Goal: Information Seeking & Learning: Learn about a topic

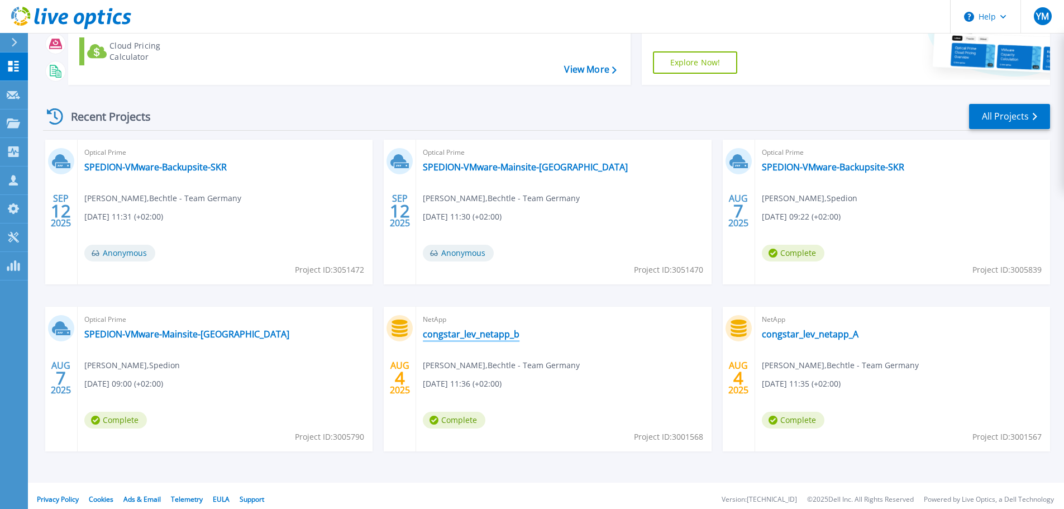
scroll to position [157, 0]
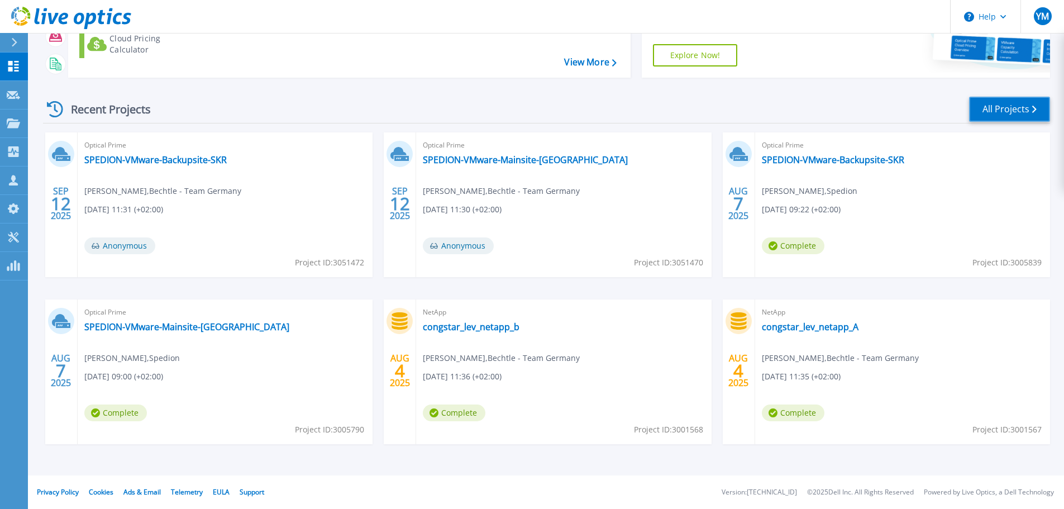
click at [1012, 112] on link "All Projects" at bounding box center [1009, 109] width 81 height 25
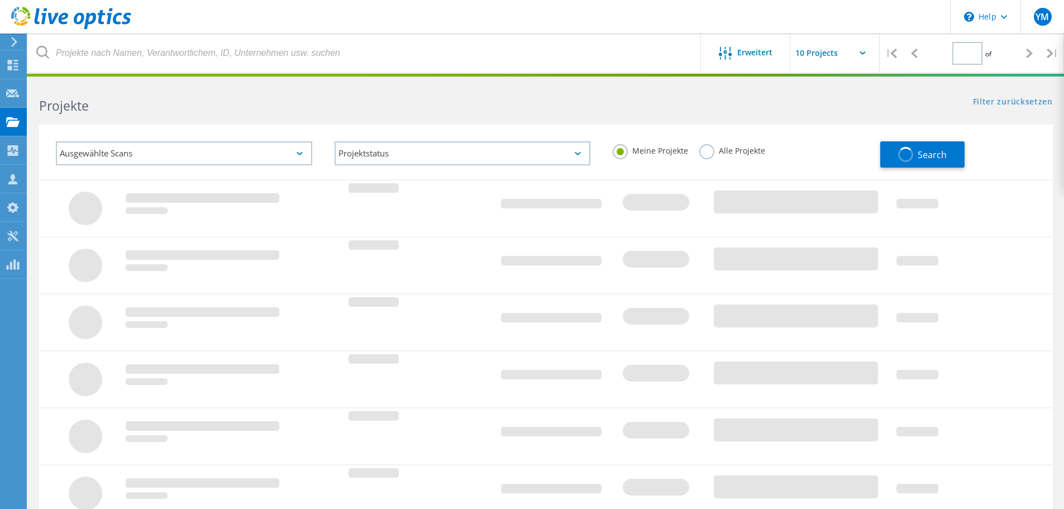
type input "1"
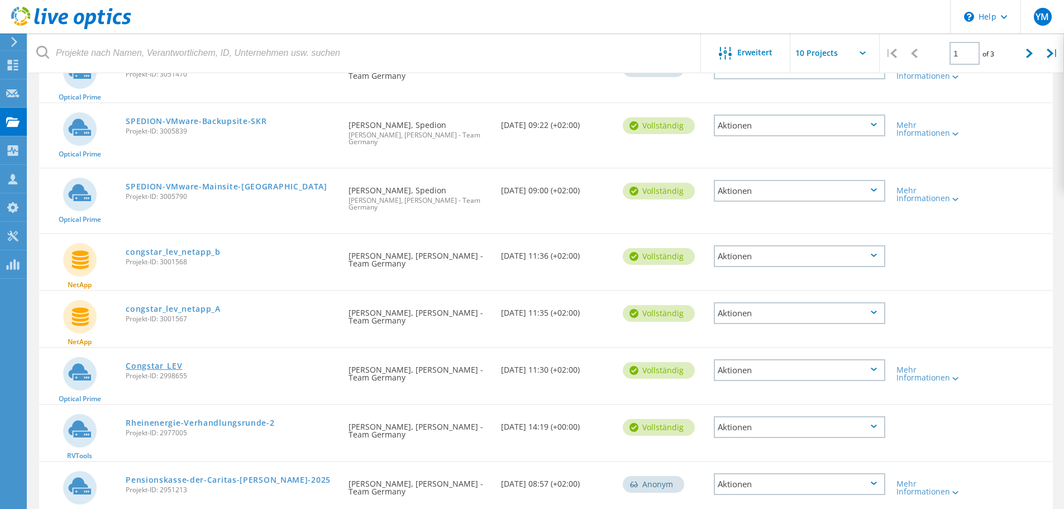
scroll to position [223, 0]
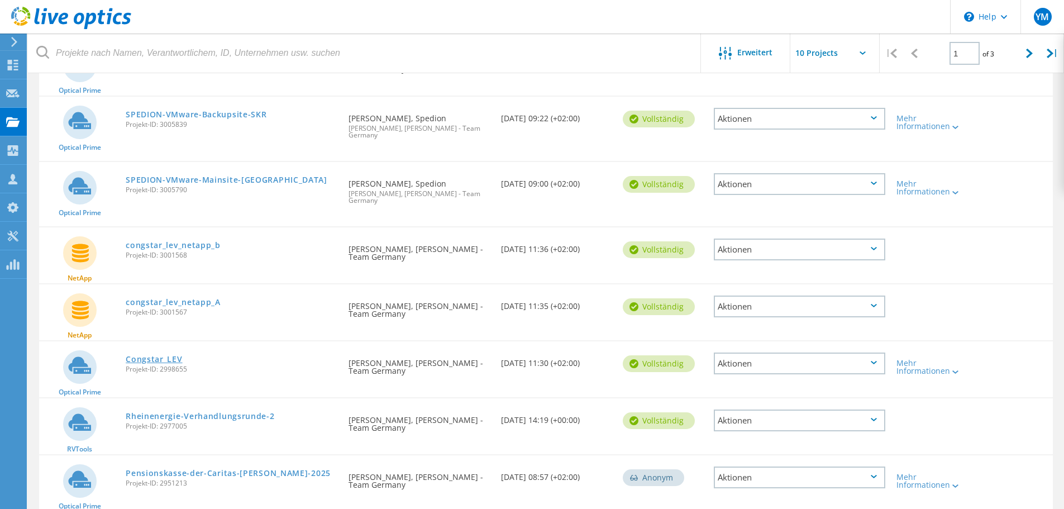
click at [160, 355] on link "Congstar_LEV" at bounding box center [154, 359] width 56 height 8
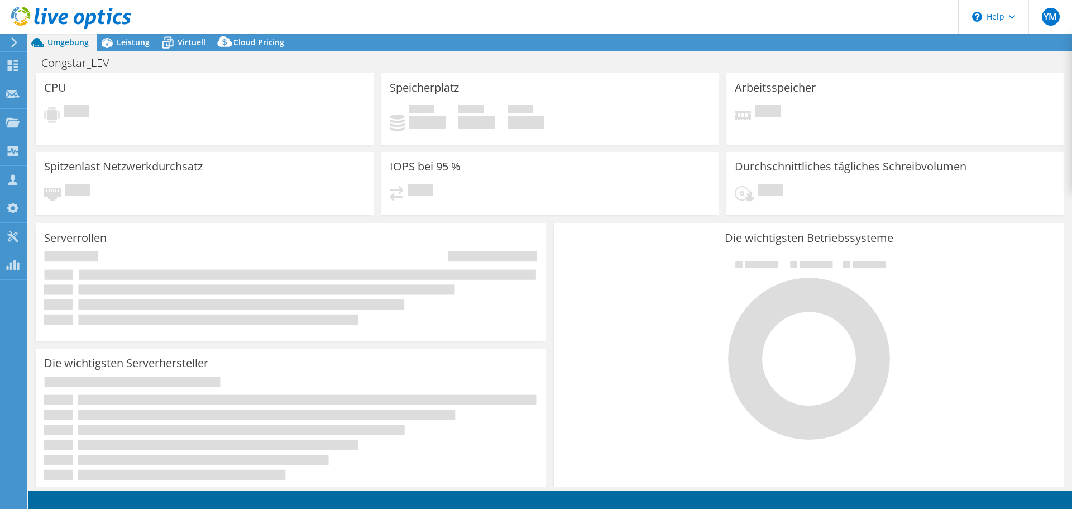
select select "USD"
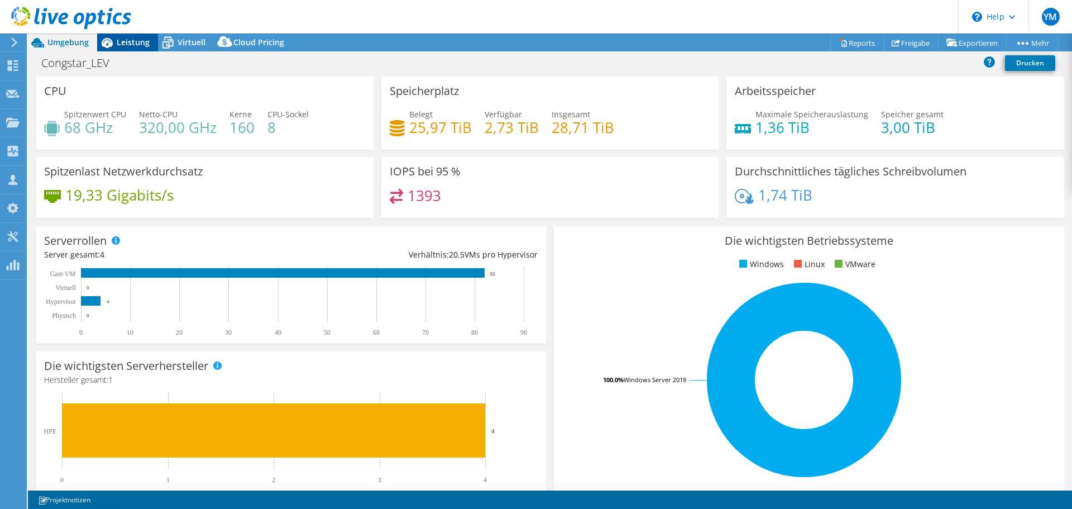
click at [135, 47] on span "Leistung" at bounding box center [133, 42] width 33 height 11
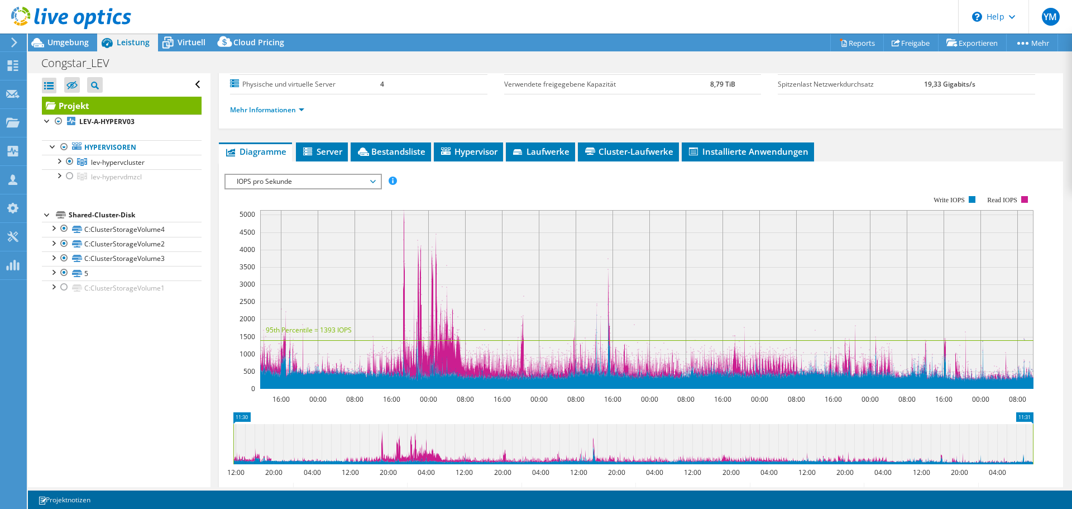
scroll to position [297, 0]
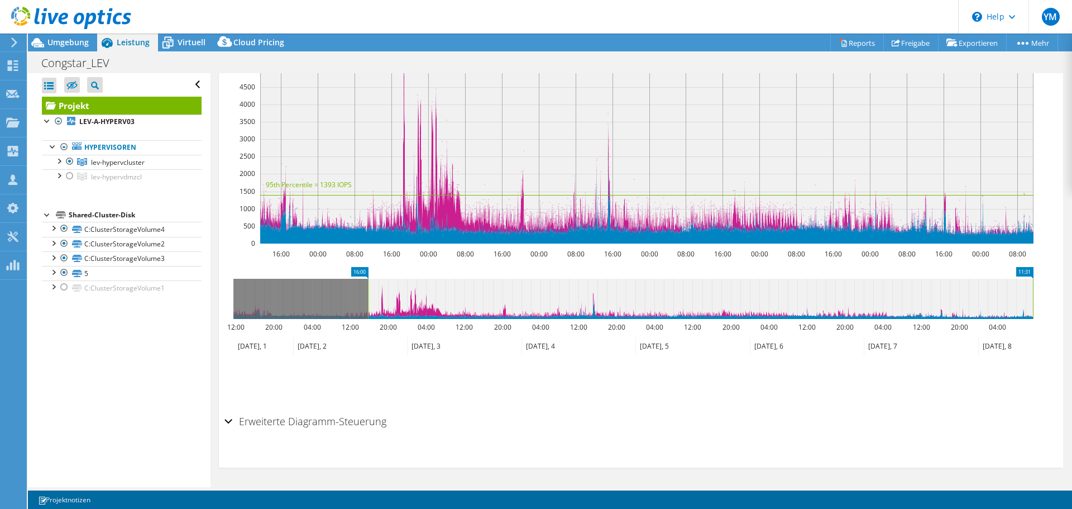
drag, startPoint x: 232, startPoint y: 309, endPoint x: 366, endPoint y: 305, distance: 134.6
click at [366, 305] on rect at bounding box center [368, 299] width 4 height 40
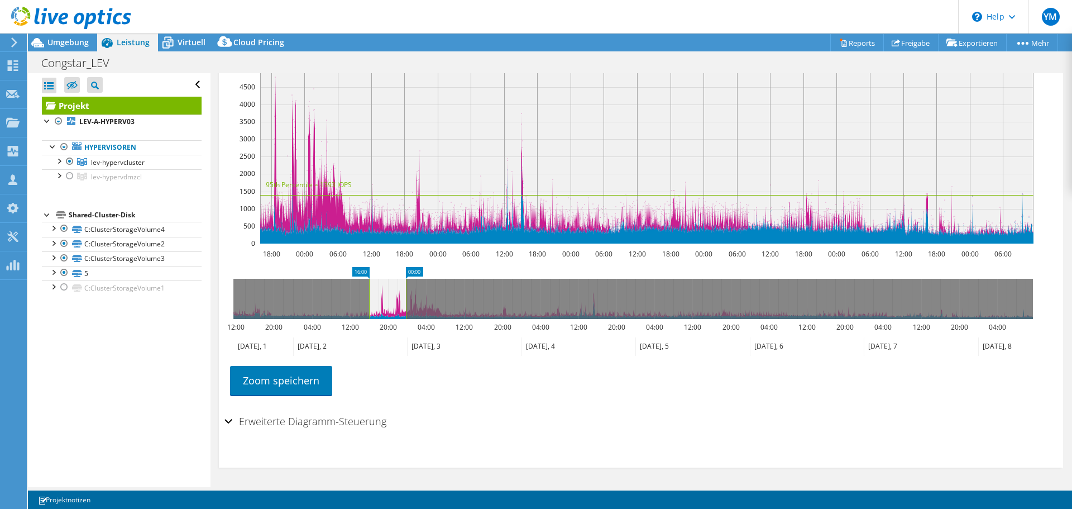
drag, startPoint x: 1033, startPoint y: 304, endPoint x: 406, endPoint y: 322, distance: 627.2
click at [406, 322] on icon "16:00 00:00 12:00 20:00 04:00 12:00 20:00 04:00 12:00 20:00 04:00 12:00 20:00 0…" at bounding box center [632, 311] width 817 height 89
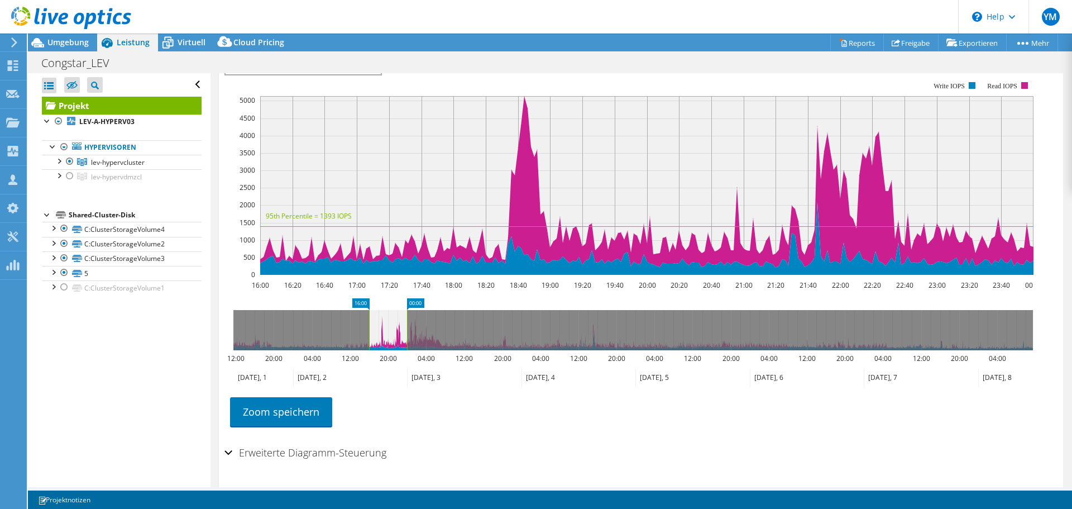
scroll to position [185, 0]
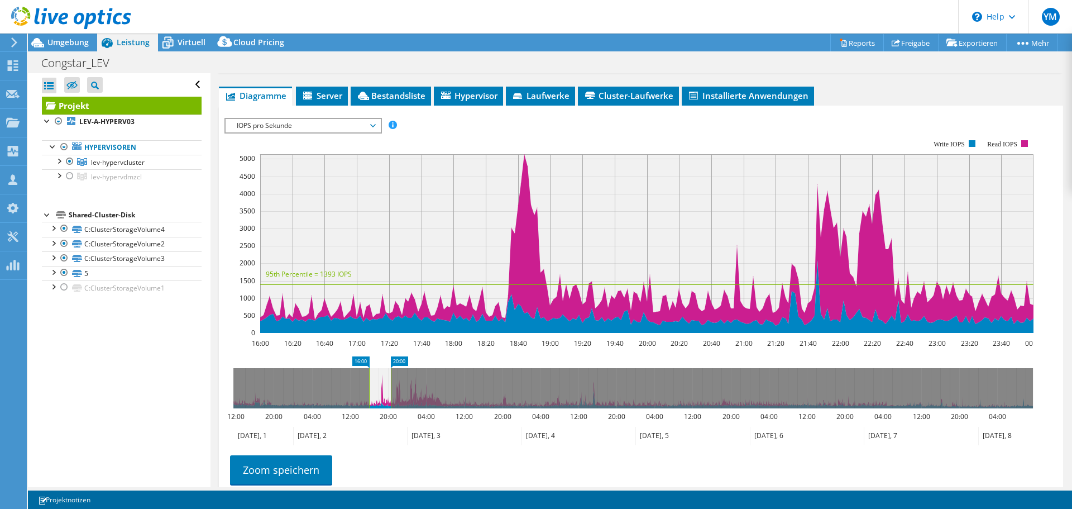
drag, startPoint x: 408, startPoint y: 423, endPoint x: 392, endPoint y: 427, distance: 15.4
click at [392, 408] on rect at bounding box center [391, 388] width 4 height 40
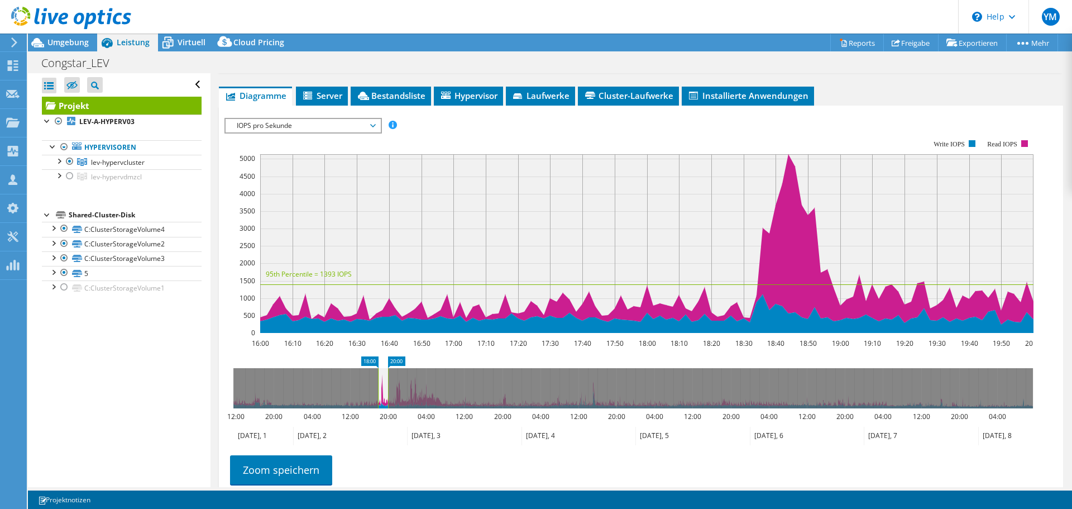
drag, startPoint x: 368, startPoint y: 423, endPoint x: 377, endPoint y: 423, distance: 8.9
click at [377, 408] on rect at bounding box center [378, 388] width 4 height 40
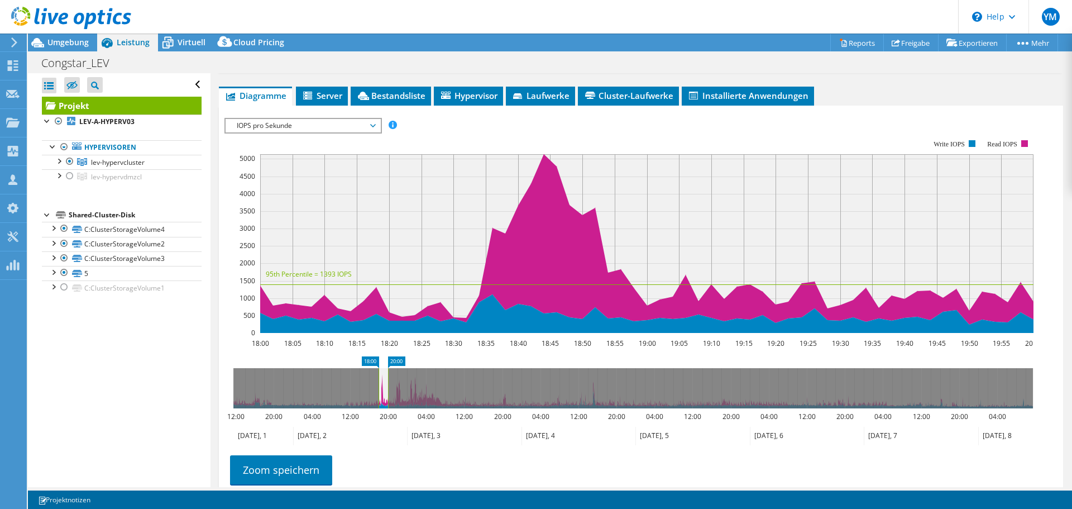
click at [297, 132] on span "IOPS pro Sekunde" at bounding box center [302, 125] width 143 height 13
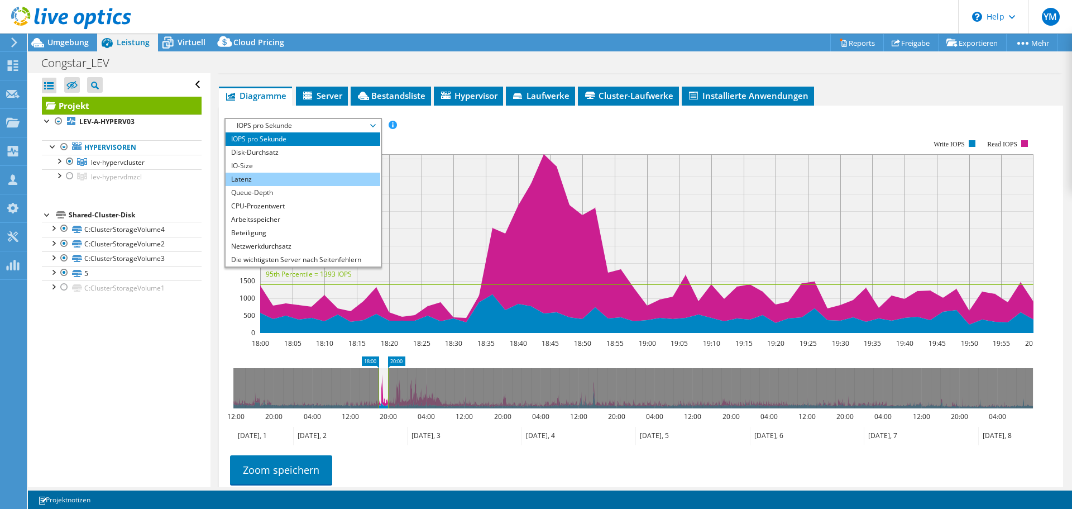
click at [290, 186] on li "Latenz" at bounding box center [303, 179] width 155 height 13
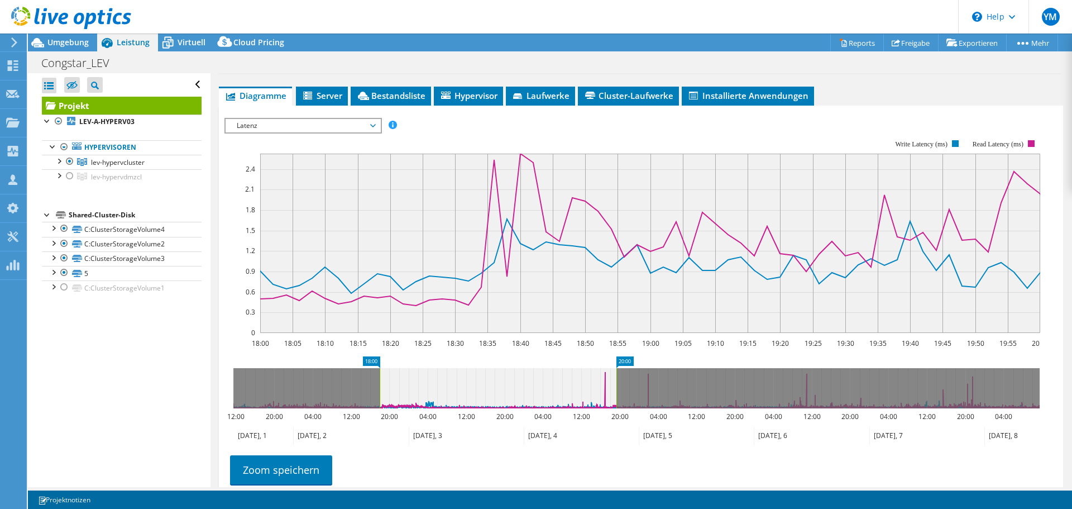
drag, startPoint x: 489, startPoint y: 416, endPoint x: 615, endPoint y: 421, distance: 126.3
click at [615, 408] on rect at bounding box center [616, 388] width 4 height 40
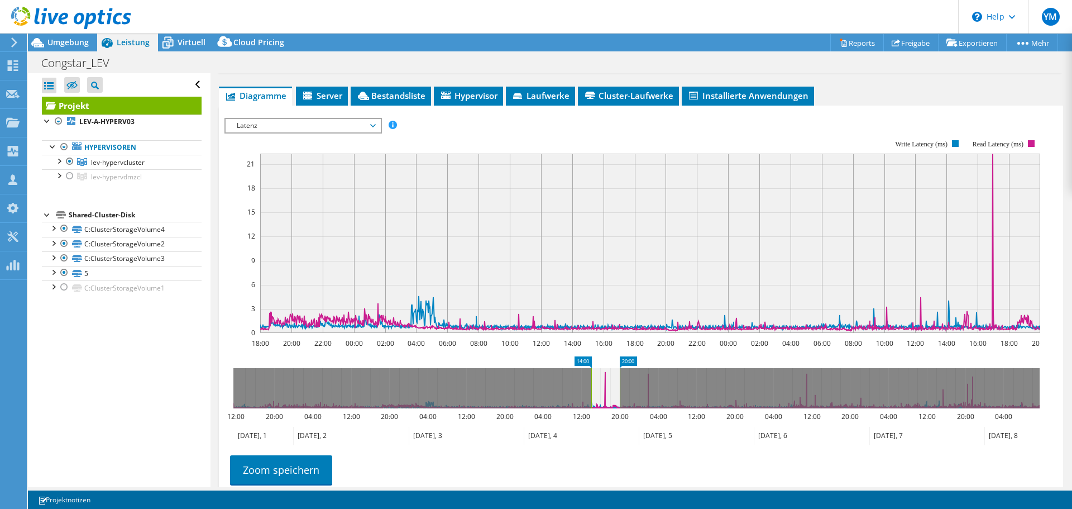
drag, startPoint x: 381, startPoint y: 413, endPoint x: 592, endPoint y: 411, distance: 211.6
click at [592, 408] on rect at bounding box center [591, 388] width 4 height 40
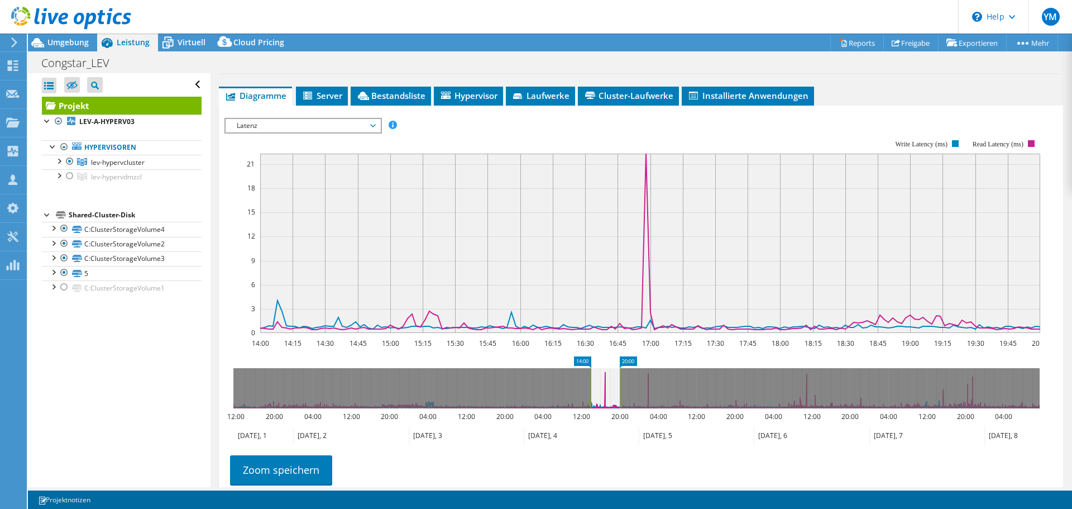
click at [309, 132] on span "Latenz" at bounding box center [302, 125] width 143 height 13
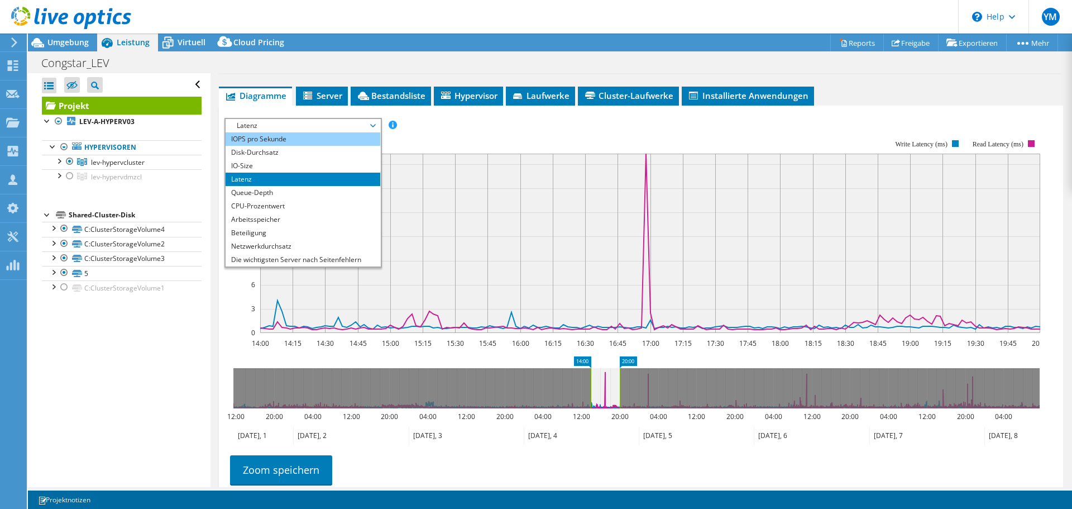
click at [291, 146] on li "IOPS pro Sekunde" at bounding box center [303, 138] width 155 height 13
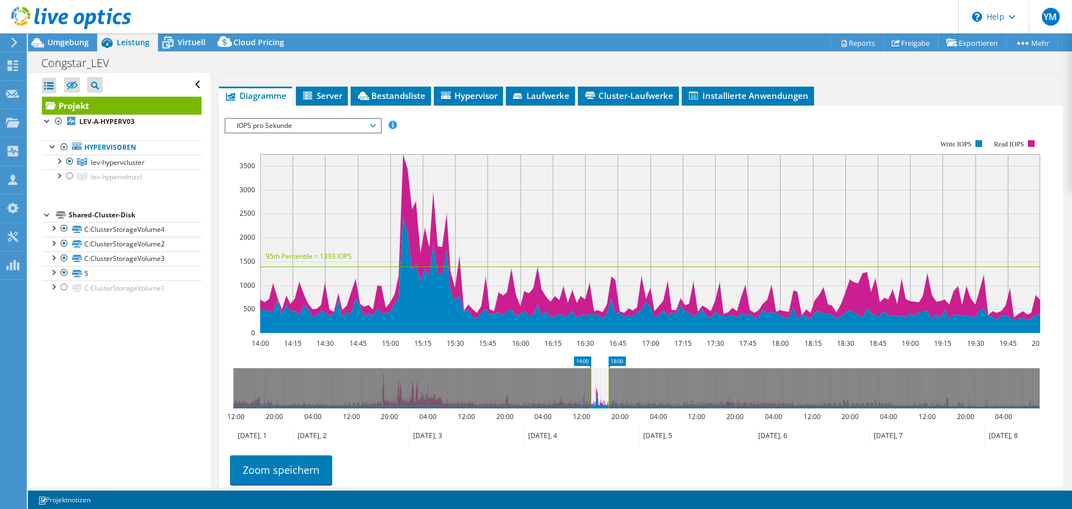
drag, startPoint x: 618, startPoint y: 414, endPoint x: 607, endPoint y: 418, distance: 11.7
click at [607, 408] on rect at bounding box center [608, 388] width 4 height 40
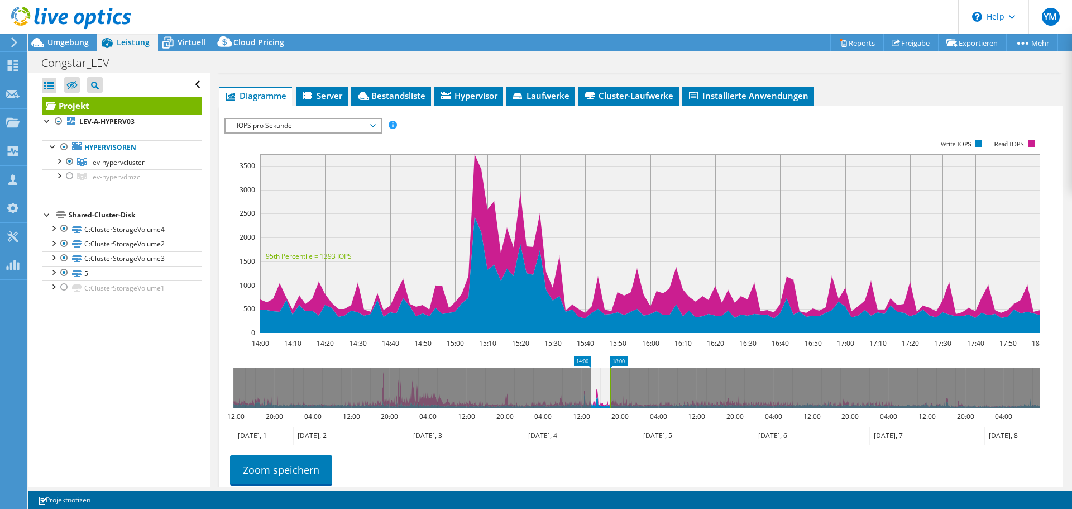
click at [313, 132] on span "IOPS pro Sekunde" at bounding box center [302, 125] width 143 height 13
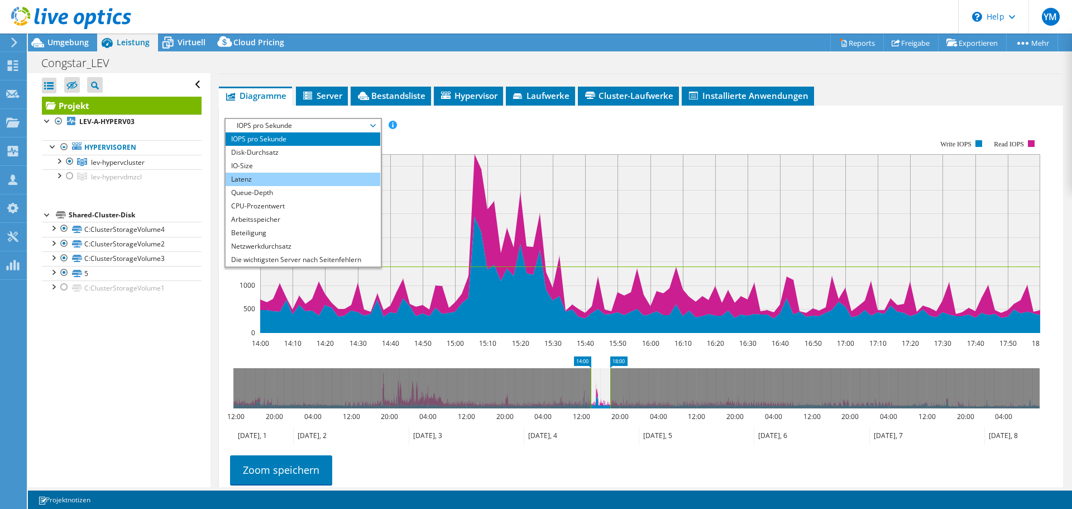
click at [267, 186] on li "Latenz" at bounding box center [303, 179] width 155 height 13
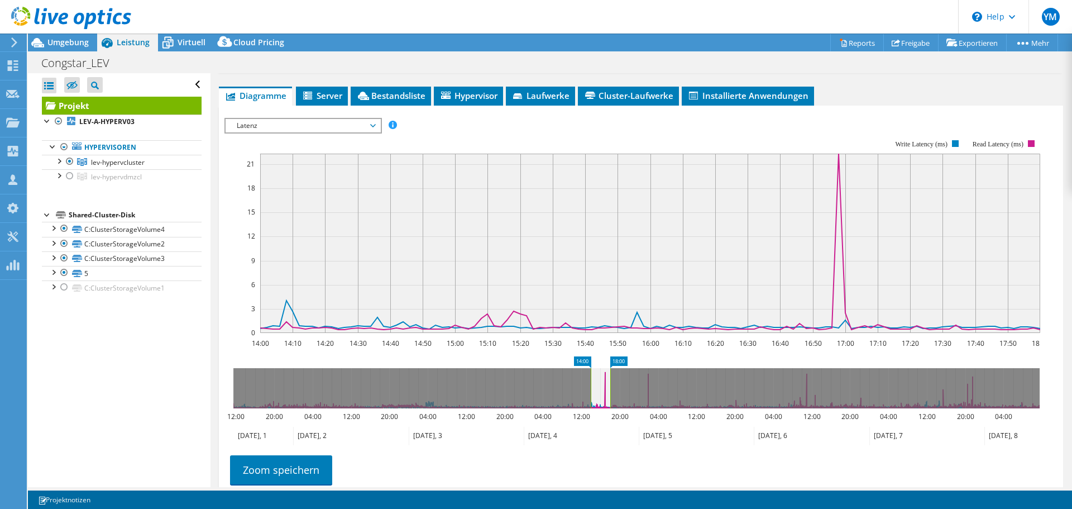
click at [314, 132] on span "Latenz" at bounding box center [302, 125] width 143 height 13
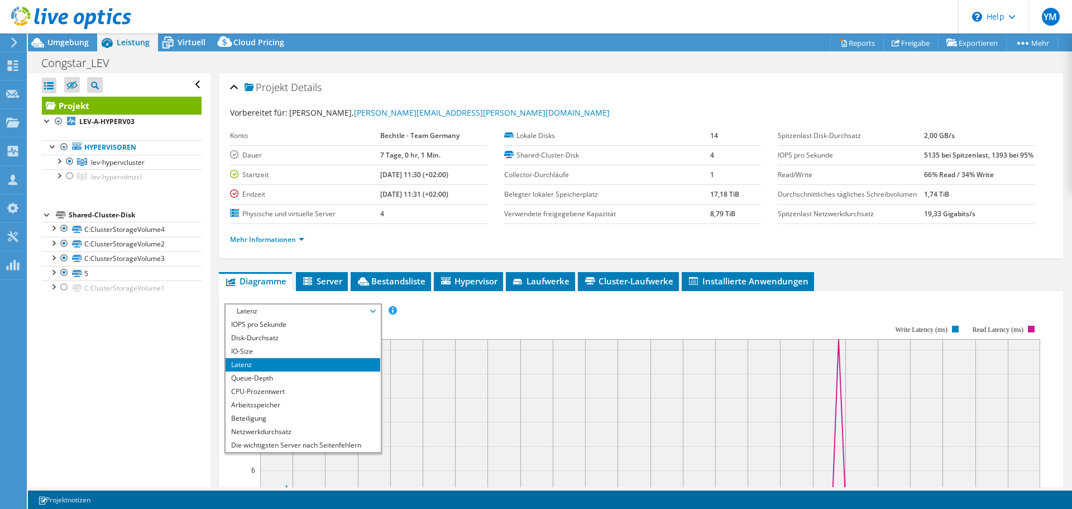
select select "USD"
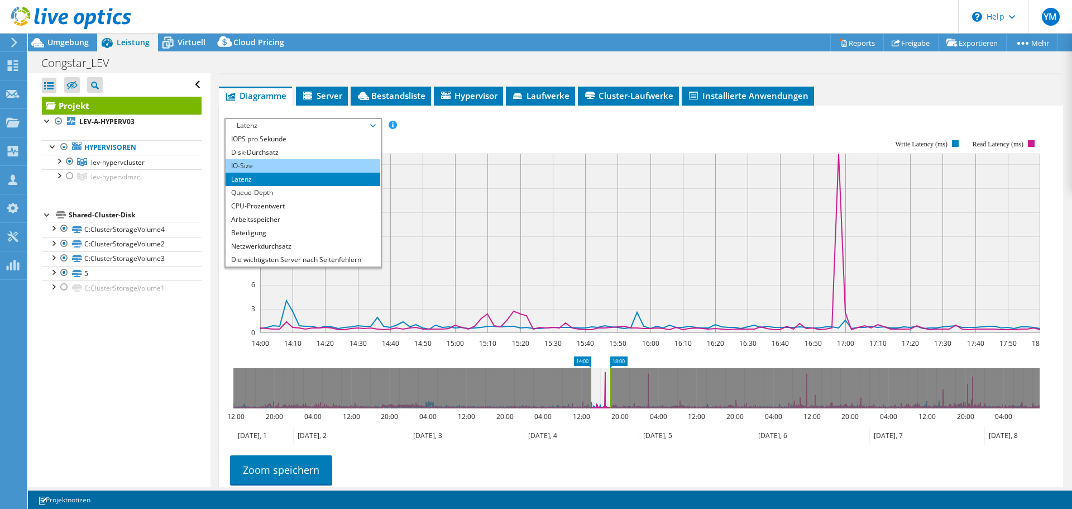
click at [268, 173] on li "IO-Size" at bounding box center [303, 165] width 155 height 13
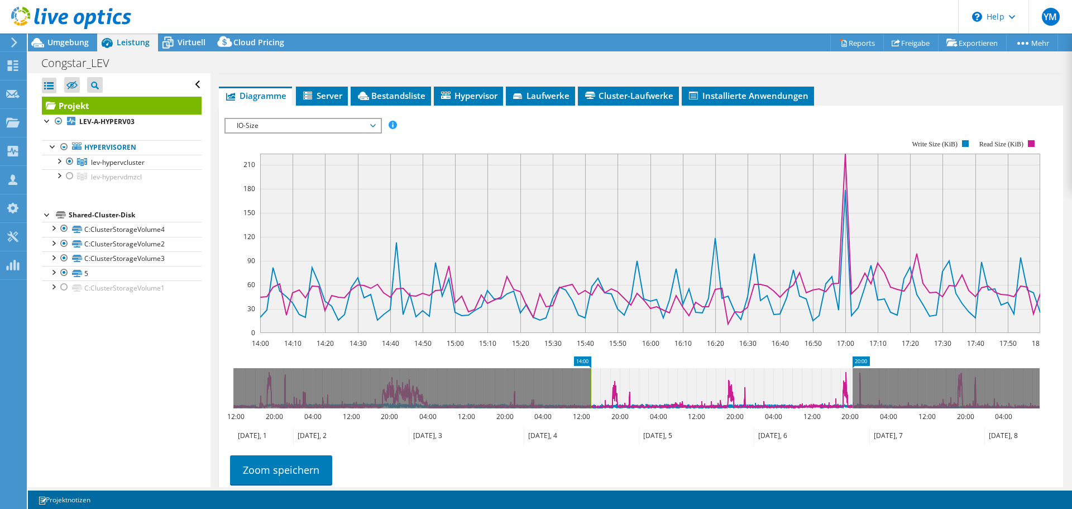
drag, startPoint x: 609, startPoint y: 419, endPoint x: 811, endPoint y: 396, distance: 202.8
click at [852, 388] on icon "14:00 20:00 12:00 20:00 04:00 12:00 20:00 04:00 12:00 20:00 04:00 12:00 20:00 0…" at bounding box center [636, 400] width 824 height 89
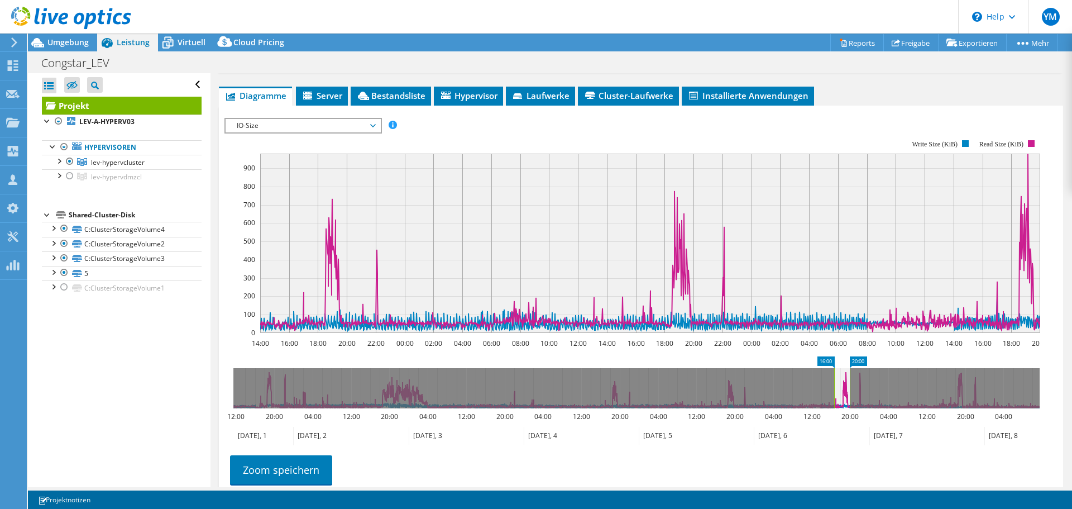
drag, startPoint x: 591, startPoint y: 408, endPoint x: 835, endPoint y: 401, distance: 243.5
click at [835, 401] on rect at bounding box center [834, 388] width 4 height 40
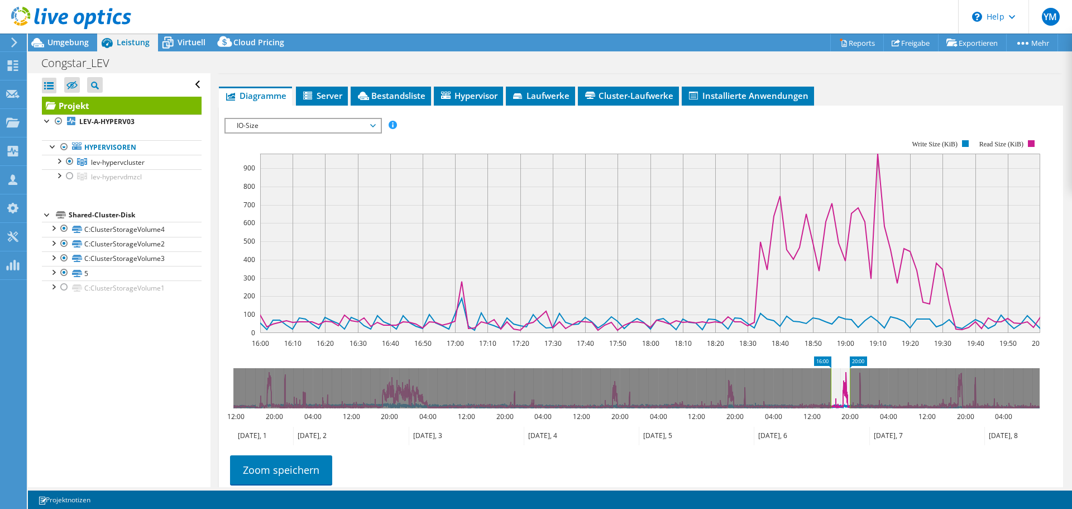
click at [269, 132] on span "IO-Size" at bounding box center [302, 125] width 143 height 13
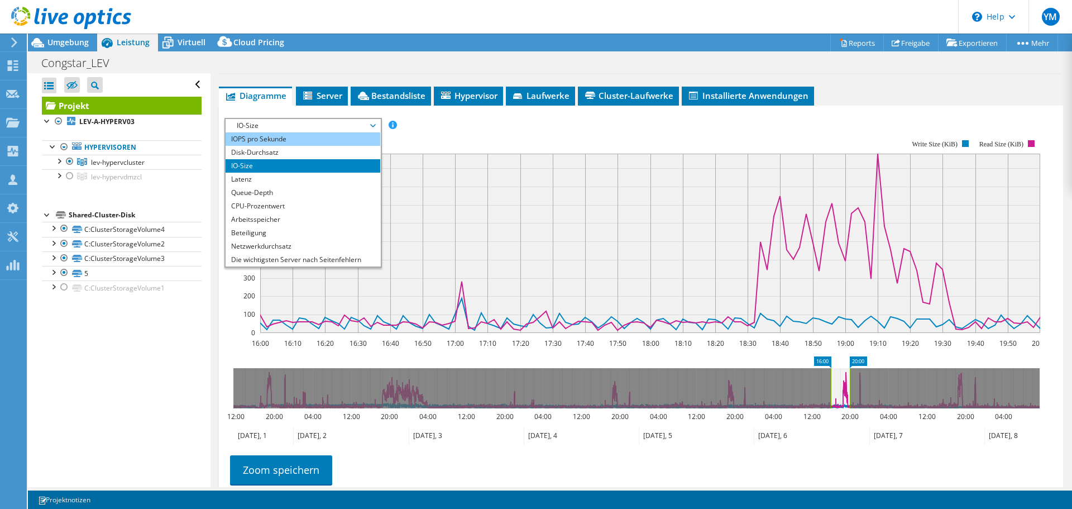
click at [271, 146] on li "IOPS pro Sekunde" at bounding box center [303, 138] width 155 height 13
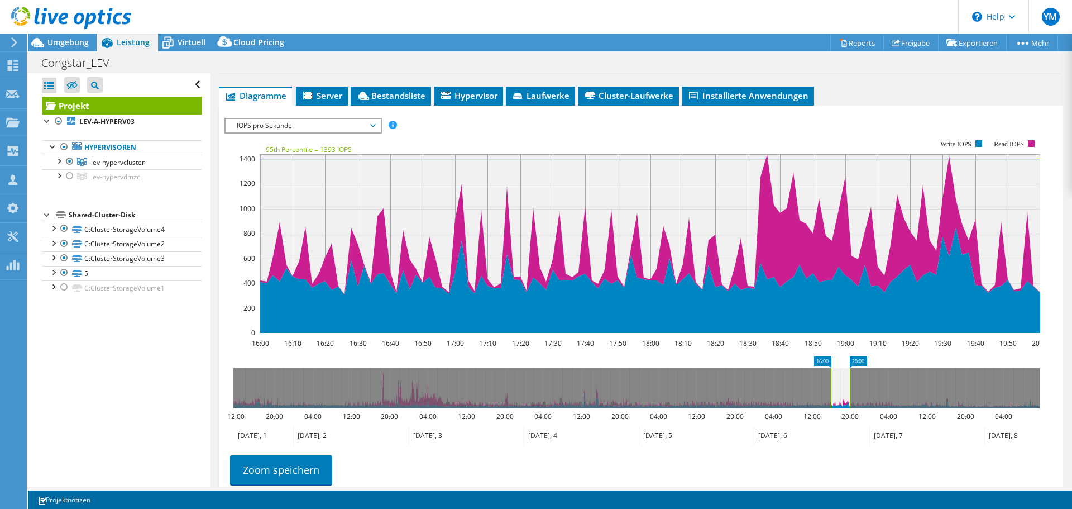
click at [250, 132] on span "IOPS pro Sekunde" at bounding box center [302, 125] width 143 height 13
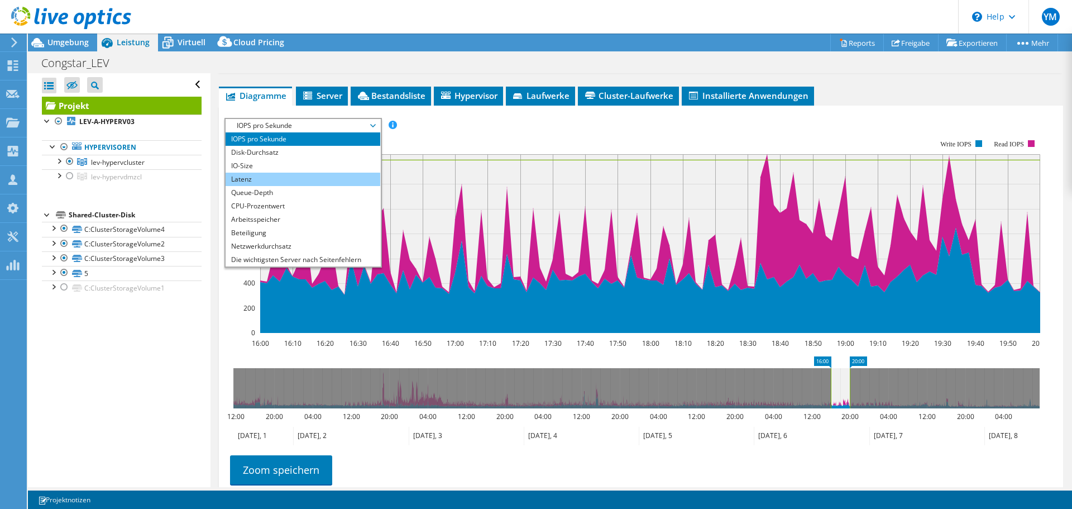
click at [270, 186] on li "Latenz" at bounding box center [303, 179] width 155 height 13
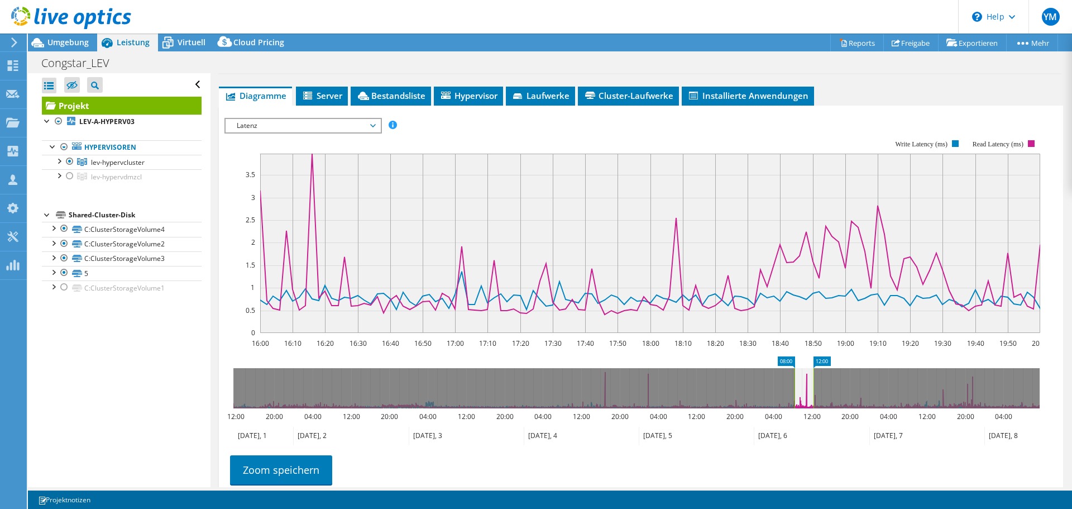
drag, startPoint x: 838, startPoint y: 411, endPoint x: 804, endPoint y: 413, distance: 34.1
click at [804, 408] on icon at bounding box center [803, 388] width 19 height 40
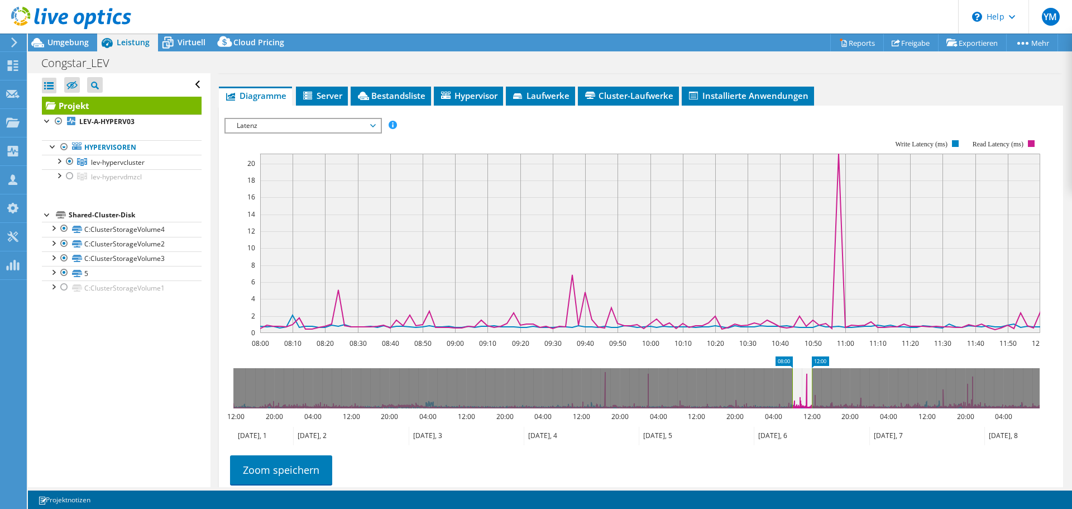
click at [346, 132] on span "Latenz" at bounding box center [302, 125] width 143 height 13
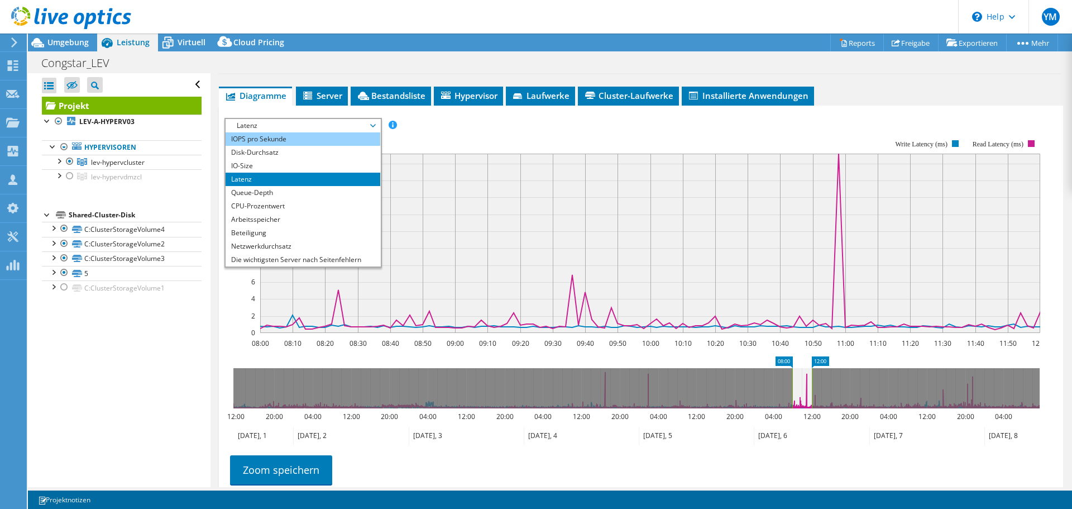
click at [320, 146] on li "IOPS pro Sekunde" at bounding box center [303, 138] width 155 height 13
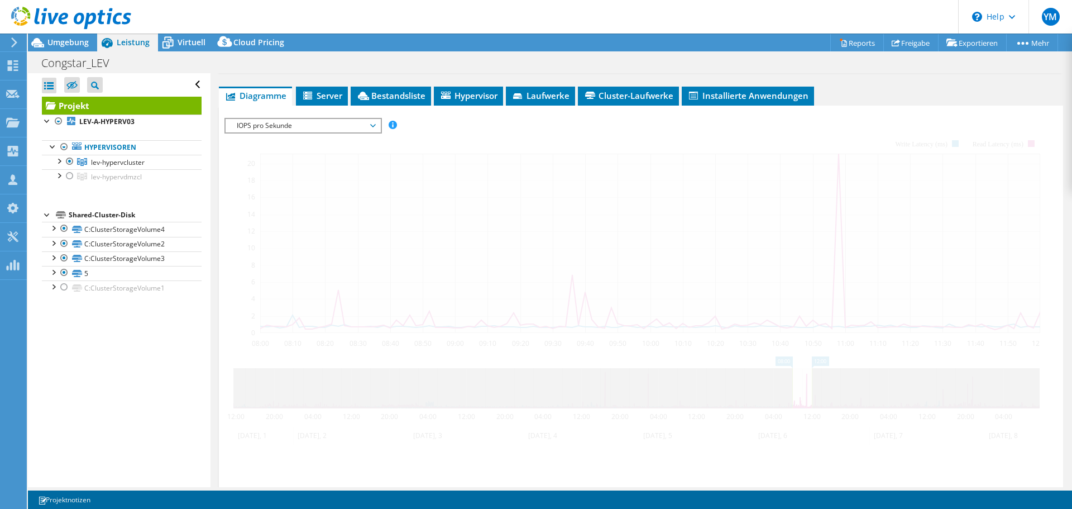
click at [339, 132] on span "IOPS pro Sekunde" at bounding box center [302, 125] width 143 height 13
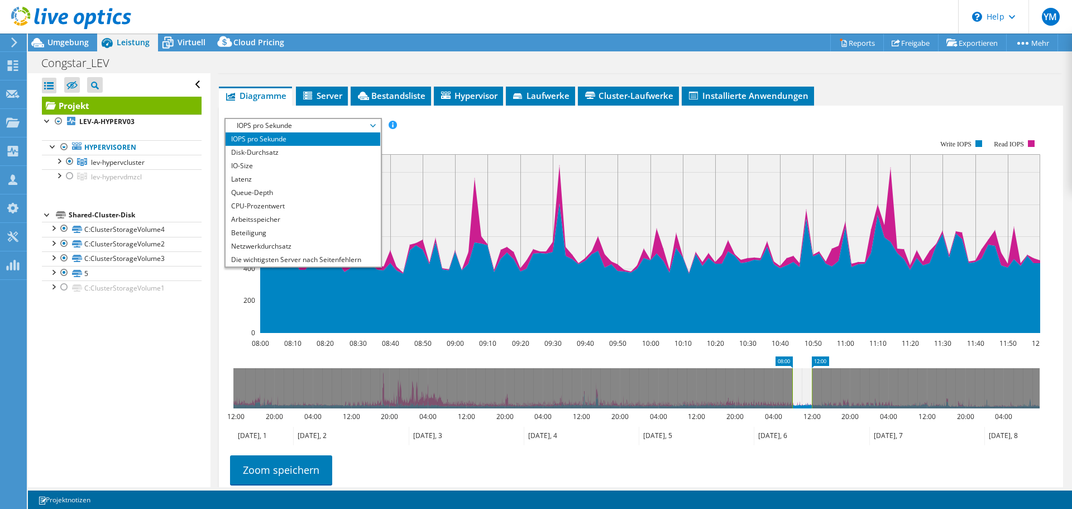
click at [355, 132] on span "IOPS pro Sekunde" at bounding box center [302, 125] width 143 height 13
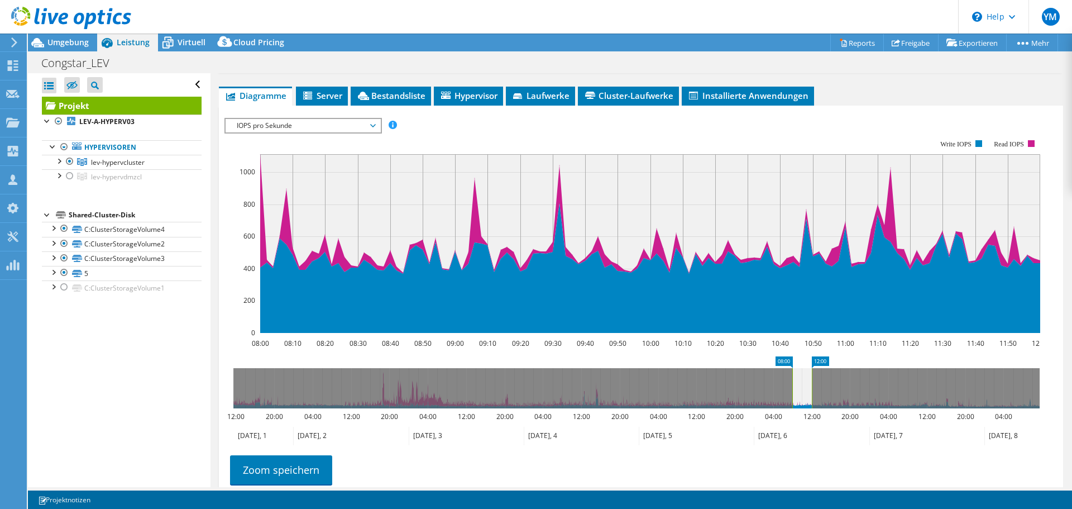
click at [355, 132] on span "IOPS pro Sekunde" at bounding box center [302, 125] width 143 height 13
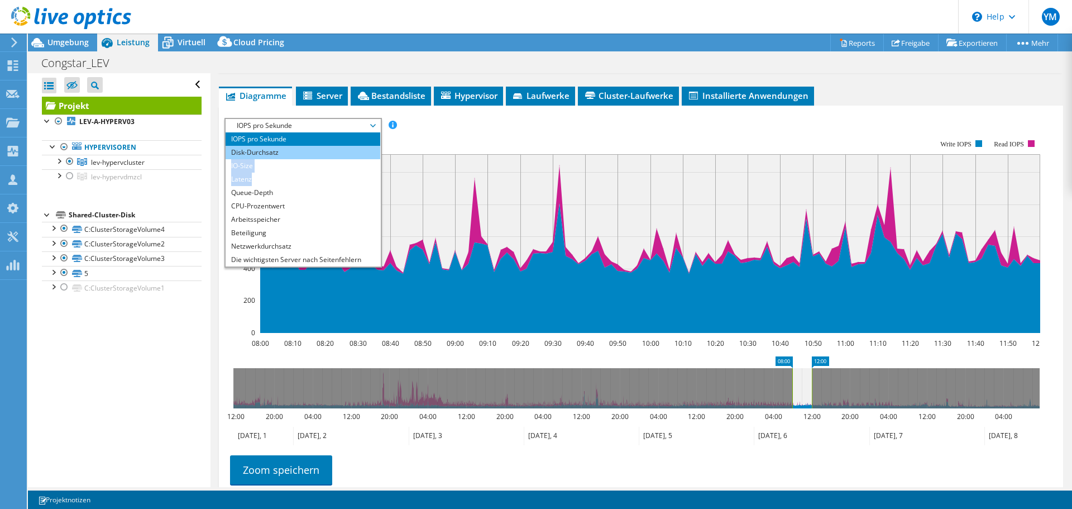
drag, startPoint x: 278, startPoint y: 205, endPoint x: 308, endPoint y: 170, distance: 46.3
click at [308, 170] on ul "IOPS pro Sekunde Disk-Durchsatz IO-Size Latenz Queue-Depth CPU-Prozentwert Arbe…" at bounding box center [303, 199] width 155 height 134
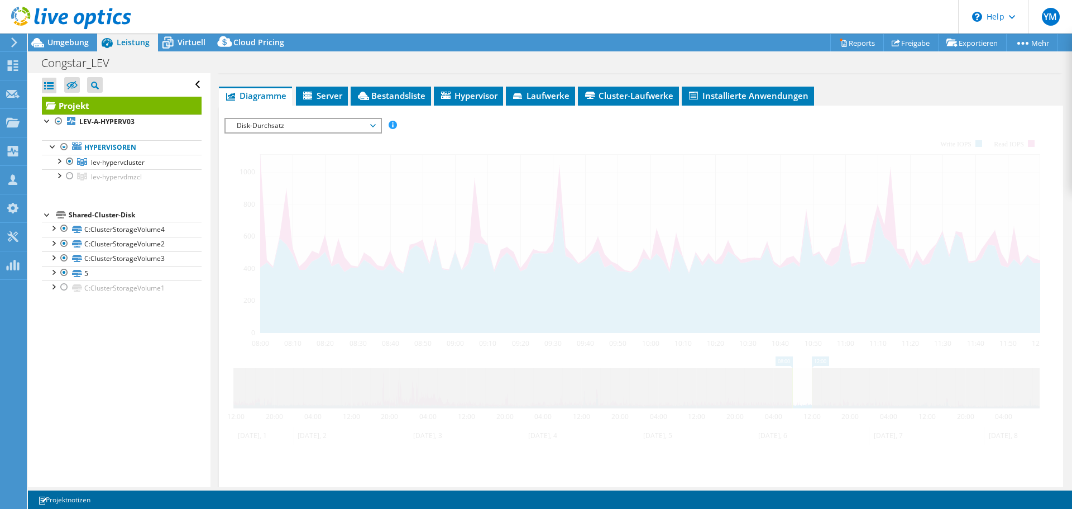
click at [320, 132] on span "Disk-Durchsatz" at bounding box center [302, 125] width 143 height 13
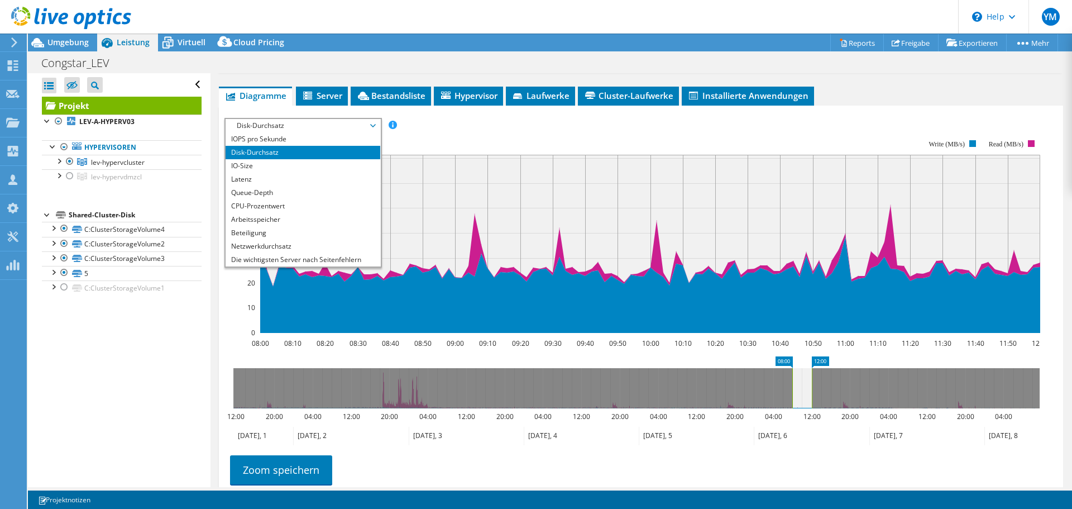
click at [335, 132] on span "Disk-Durchsatz" at bounding box center [302, 125] width 143 height 13
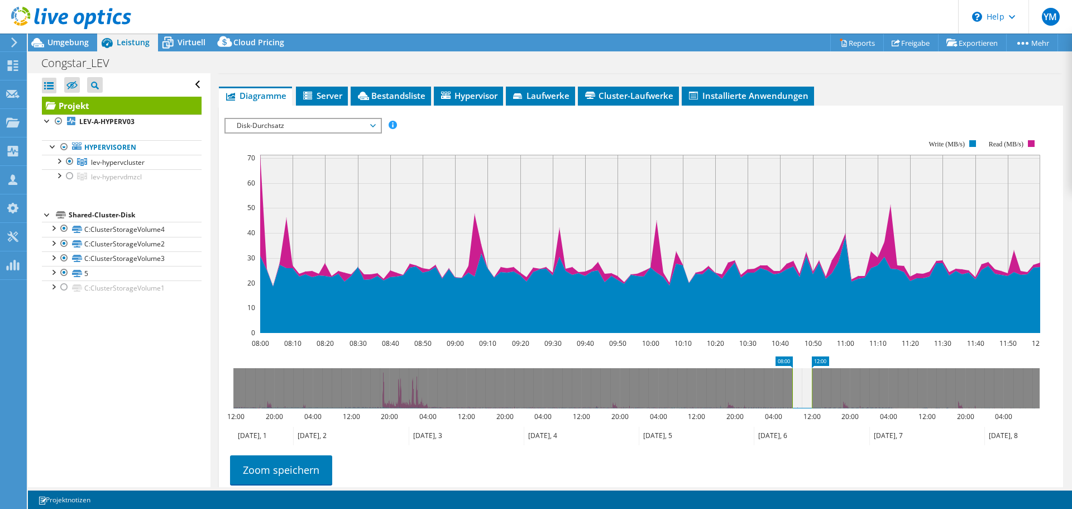
click at [433, 160] on rect at bounding box center [632, 235] width 816 height 223
